Goal: Task Accomplishment & Management: Use online tool/utility

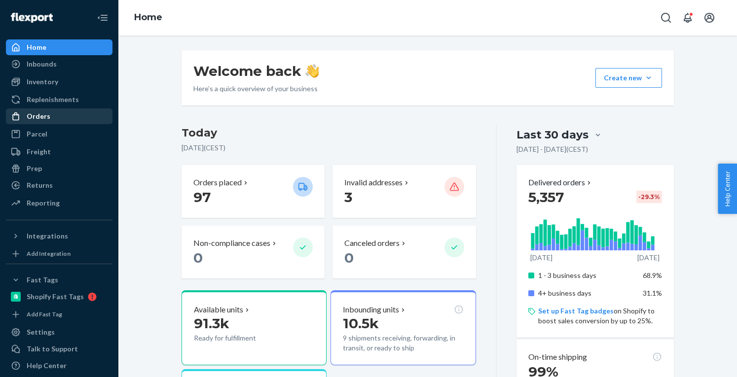
click at [50, 112] on div "Orders" at bounding box center [59, 116] width 105 height 14
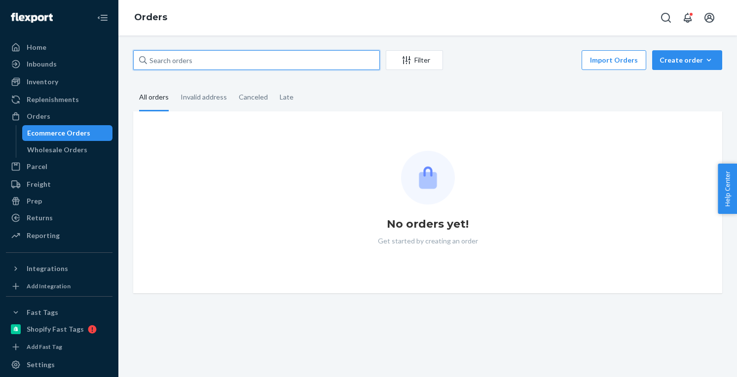
click at [203, 62] on input "text" at bounding box center [256, 60] width 247 height 20
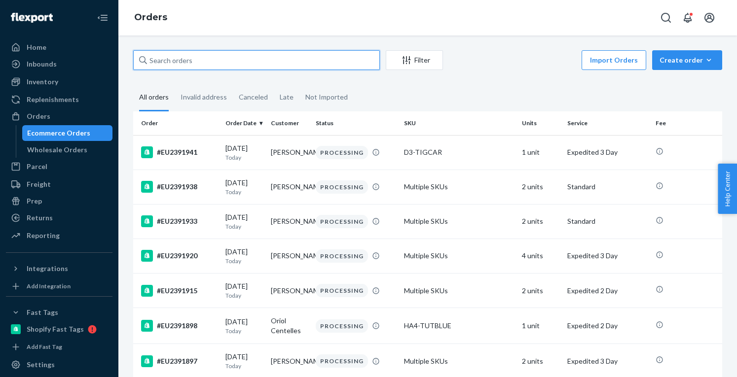
paste input "EU2379836"
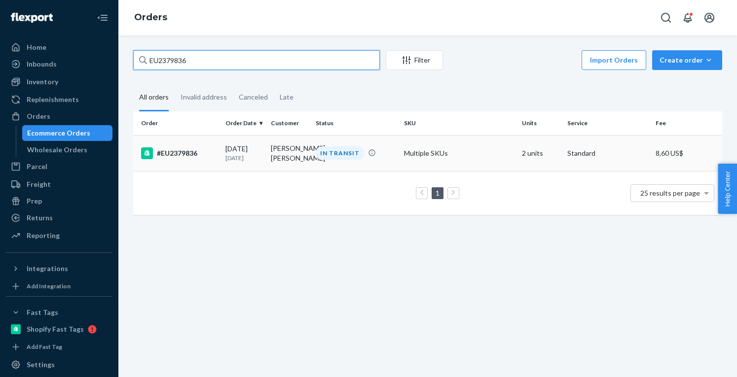
type input "EU2379836"
click at [355, 159] on div "IN TRANSIT" at bounding box center [340, 152] width 48 height 13
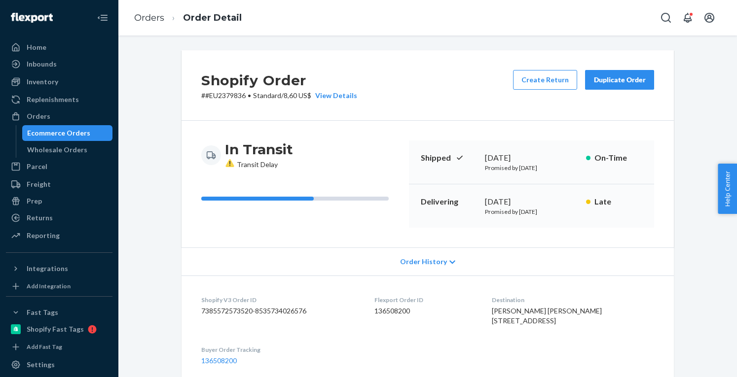
drag, startPoint x: 41, startPoint y: 114, endPoint x: 121, endPoint y: 132, distance: 81.4
click at [41, 114] on div "Orders" at bounding box center [39, 116] width 24 height 10
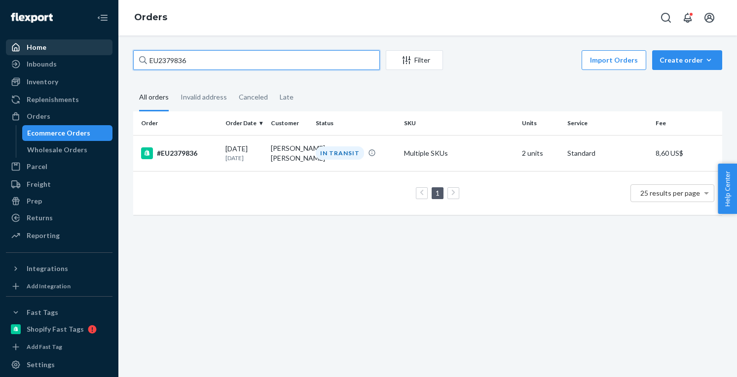
drag, startPoint x: 164, startPoint y: 56, endPoint x: 53, endPoint y: 45, distance: 111.0
click at [53, 45] on div "Home Inbounds Shipping Plans Problems Inventory Products Replenishments Orders …" at bounding box center [368, 188] width 737 height 377
paste input "81630"
type input "EU2381630"
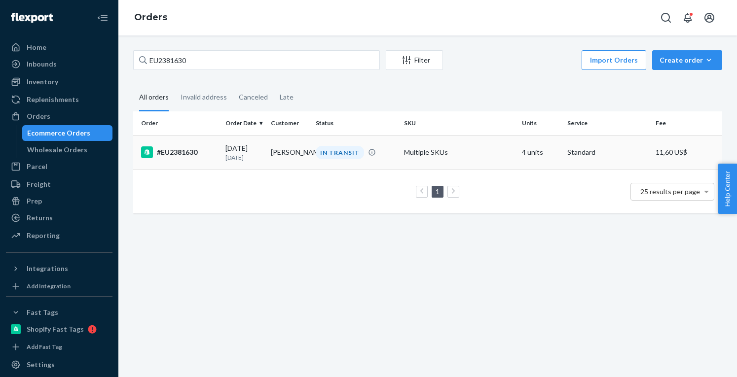
click at [315, 143] on td "IN TRANSIT" at bounding box center [356, 152] width 88 height 35
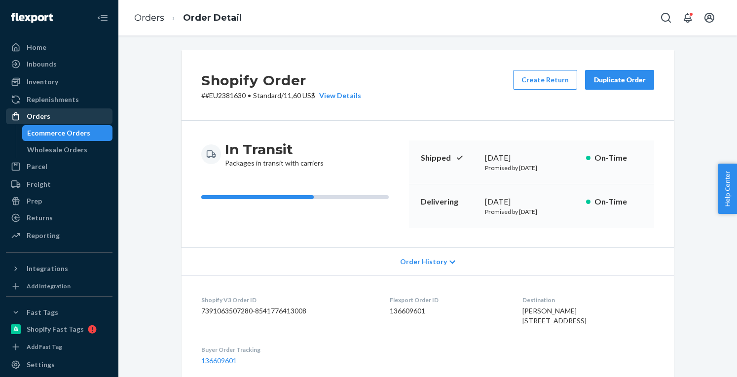
click at [45, 114] on div "Orders" at bounding box center [39, 116] width 24 height 10
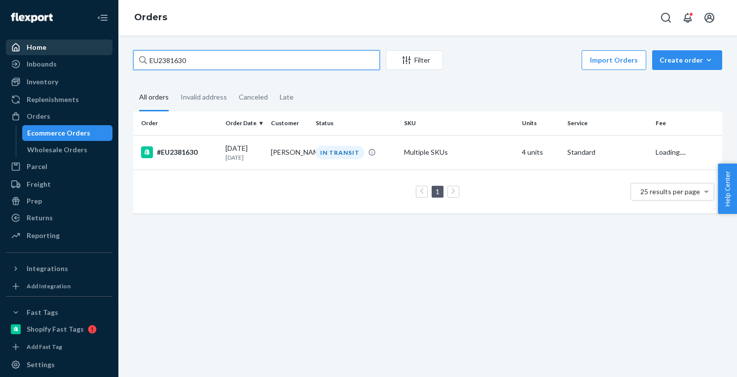
drag, startPoint x: 202, startPoint y: 60, endPoint x: 89, endPoint y: 44, distance: 114.5
click at [91, 43] on div "Home Inbounds Shipping Plans Problems Inventory Products Replenishments Orders …" at bounding box center [368, 188] width 737 height 377
paste input "76728"
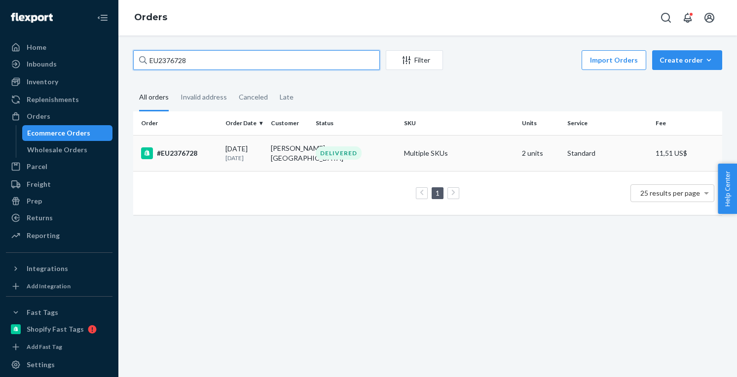
type input "EU2376728"
click at [217, 158] on td "#EU2376728" at bounding box center [177, 153] width 88 height 36
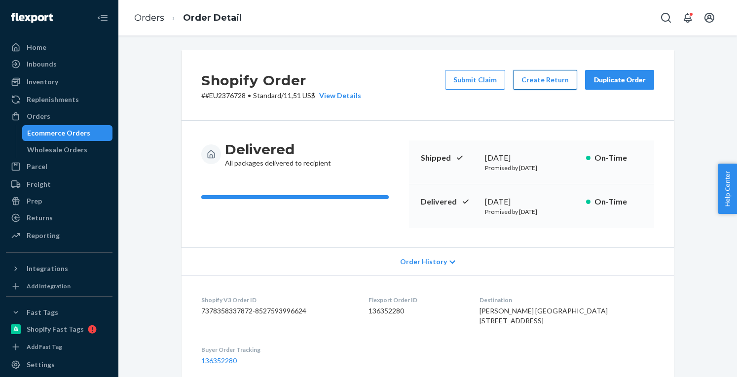
click at [537, 85] on button "Create Return" at bounding box center [545, 80] width 64 height 20
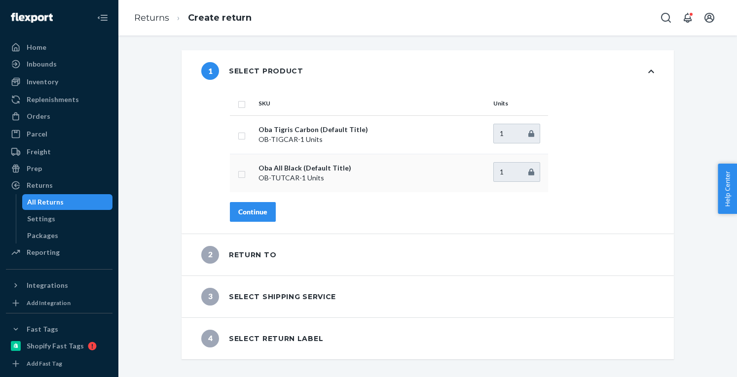
drag, startPoint x: 240, startPoint y: 105, endPoint x: 269, endPoint y: 176, distance: 76.5
click at [240, 105] on input "checkbox" at bounding box center [242, 103] width 8 height 10
checkbox input "true"
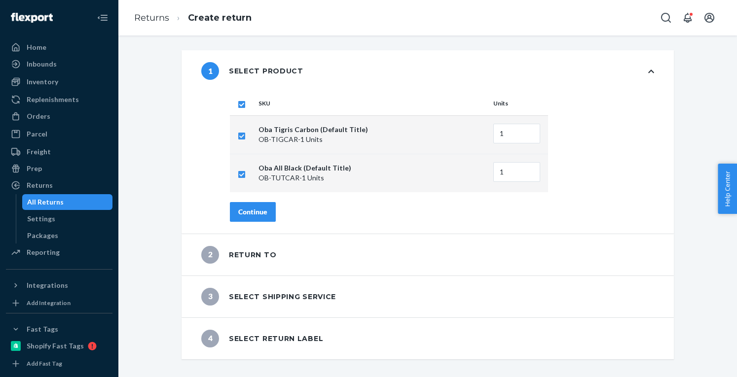
click at [258, 217] on button "Continue" at bounding box center [253, 212] width 46 height 20
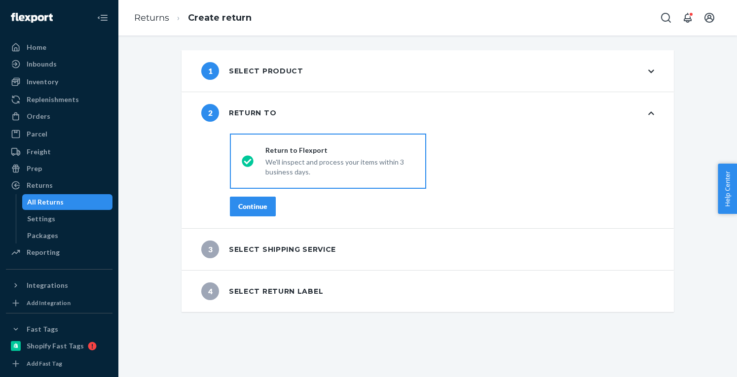
click at [254, 208] on div "Continue" at bounding box center [252, 207] width 29 height 10
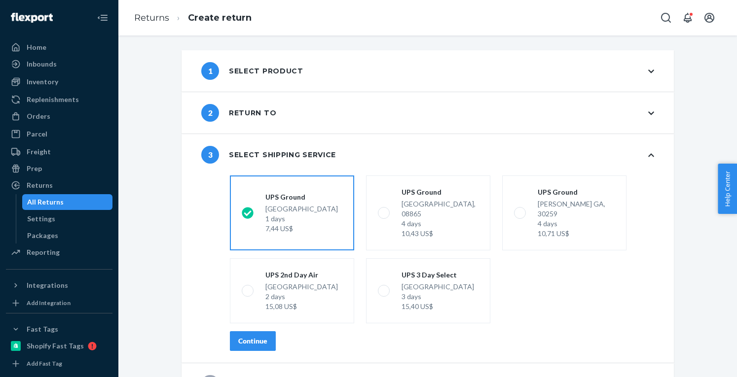
click at [255, 336] on div "Continue" at bounding box center [252, 341] width 29 height 10
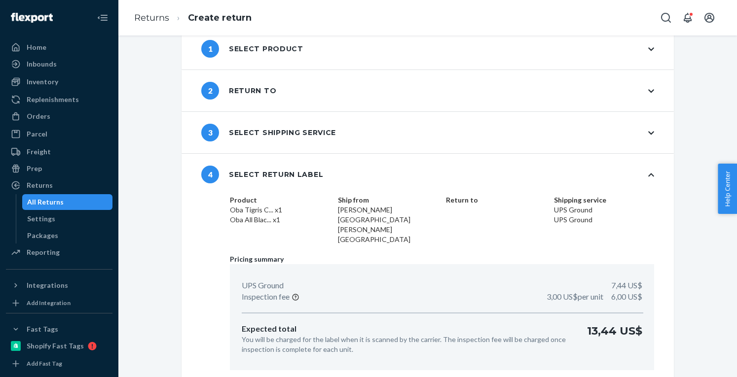
scroll to position [34, 0]
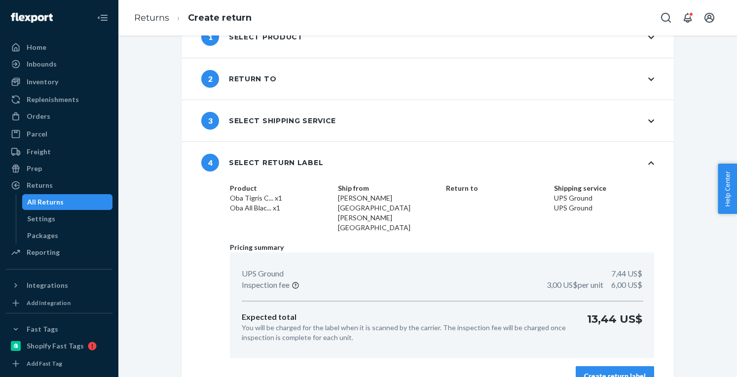
click at [620, 371] on div "Create return label" at bounding box center [615, 376] width 62 height 10
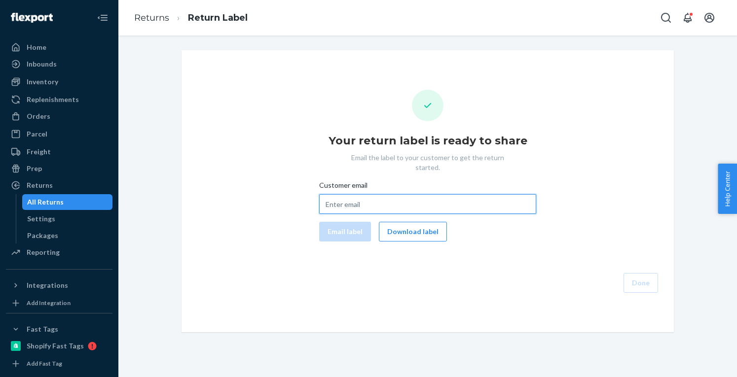
click at [347, 194] on input "Customer email" at bounding box center [427, 204] width 217 height 20
paste input "[EMAIL_ADDRESS][DOMAIN_NAME]"
type input "[EMAIL_ADDRESS][DOMAIN_NAME]"
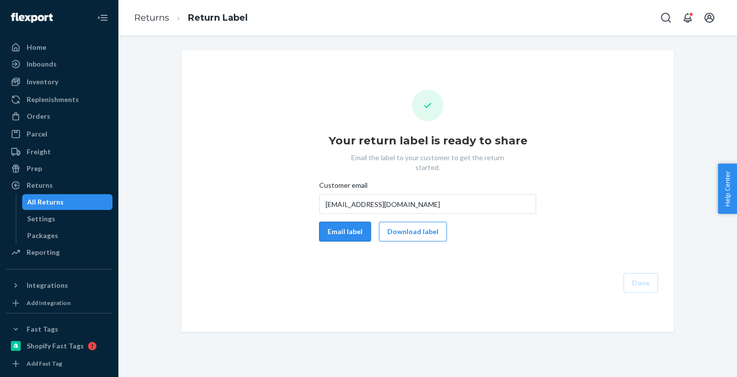
click at [343, 222] on button "Email label" at bounding box center [345, 232] width 52 height 20
click at [406, 222] on button "Download label" at bounding box center [413, 232] width 68 height 20
